Goal: Obtain resource: Download file/media

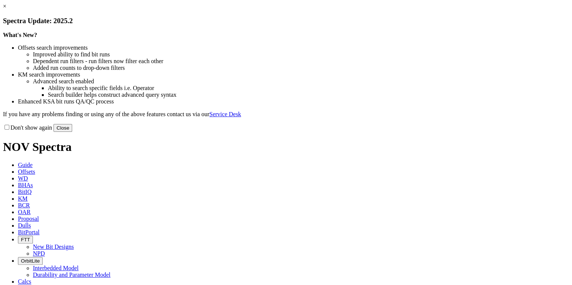
click at [72, 132] on button "Close" at bounding box center [62, 128] width 19 height 8
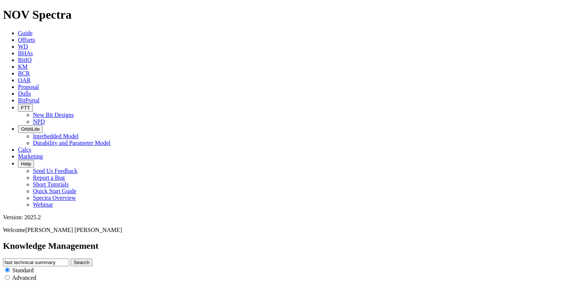
scroll to position [319, 0]
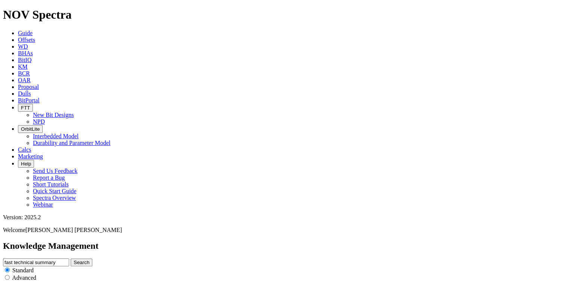
scroll to position [877, 0]
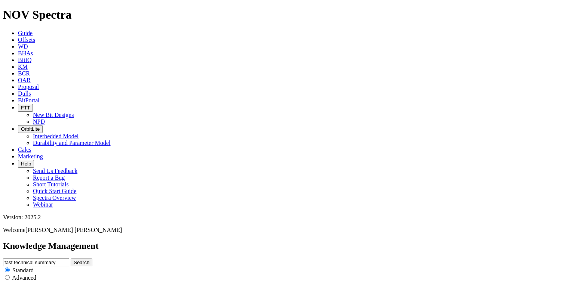
scroll to position [1055, 0]
